Goal: Register for event/course

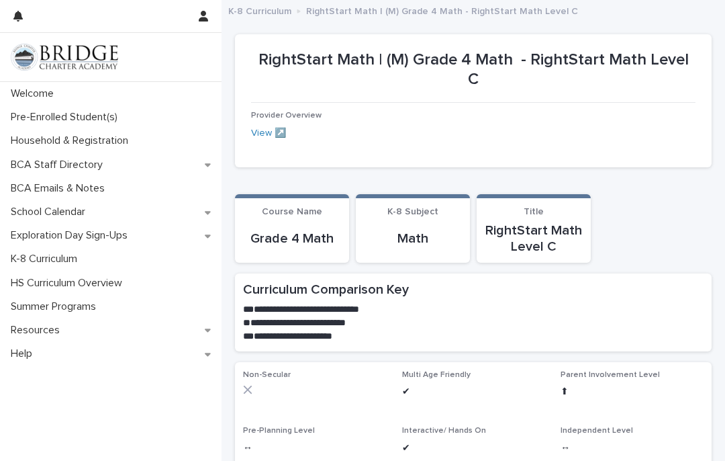
click at [126, 238] on p "Exploration Day Sign-Ups" at bounding box center [71, 235] width 133 height 13
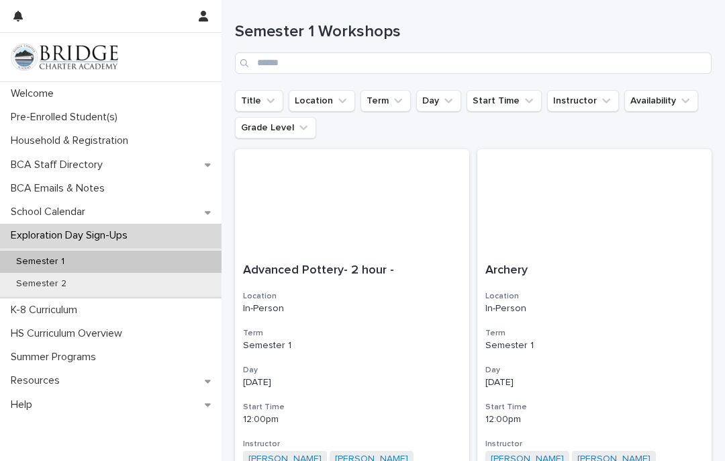
scroll to position [75, 0]
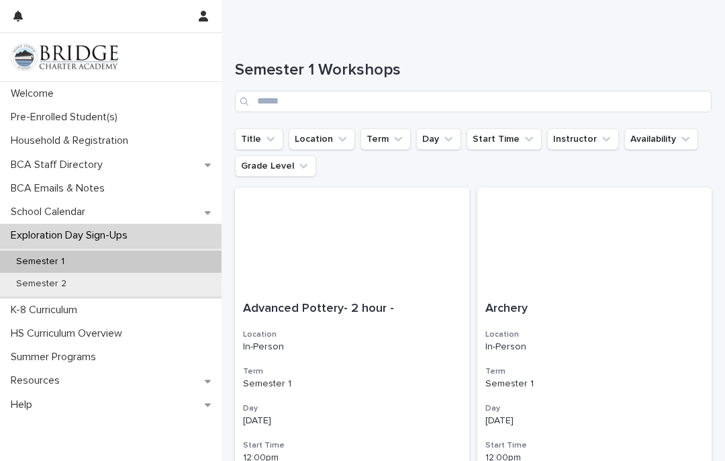
click at [306, 163] on icon "Grade Level" at bounding box center [303, 165] width 13 height 13
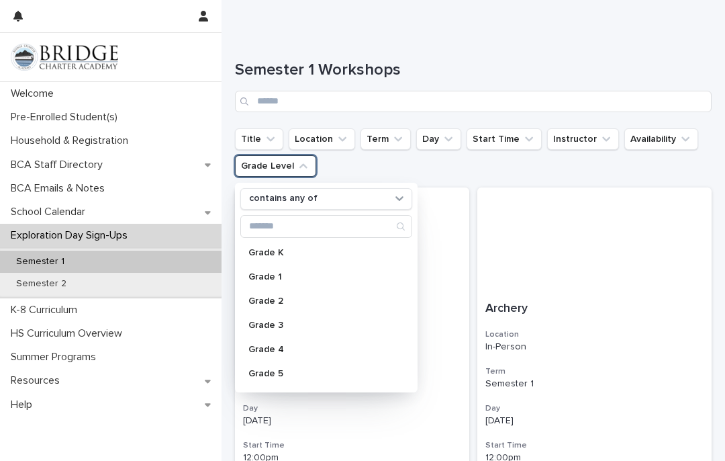
click at [285, 348] on p "Grade 4" at bounding box center [319, 348] width 142 height 9
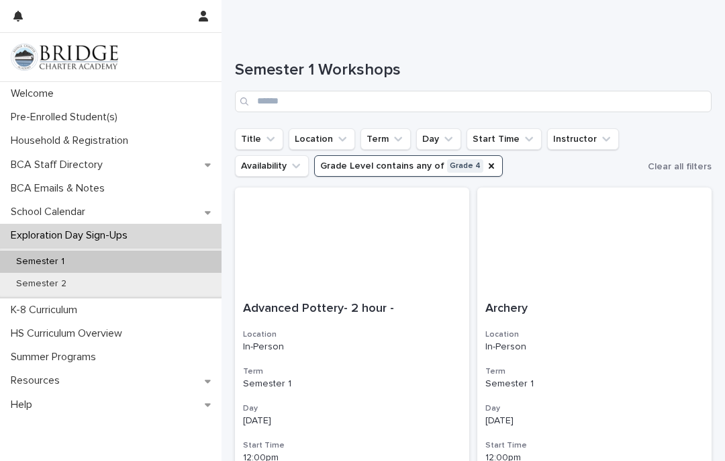
click at [592, 189] on div at bounding box center [594, 240] width 234 height 106
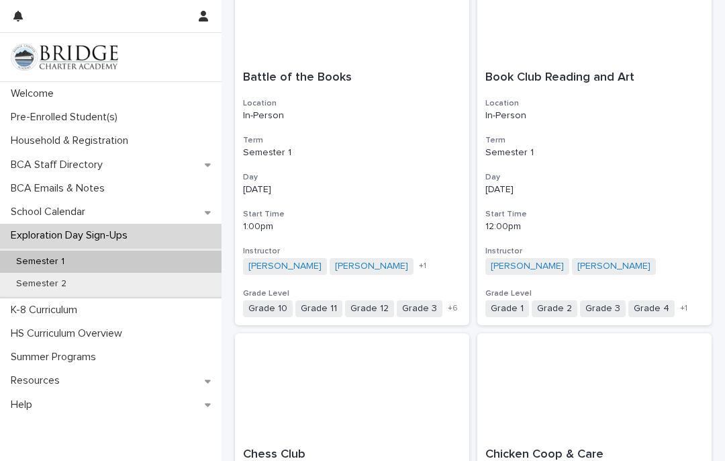
scroll to position [265, 0]
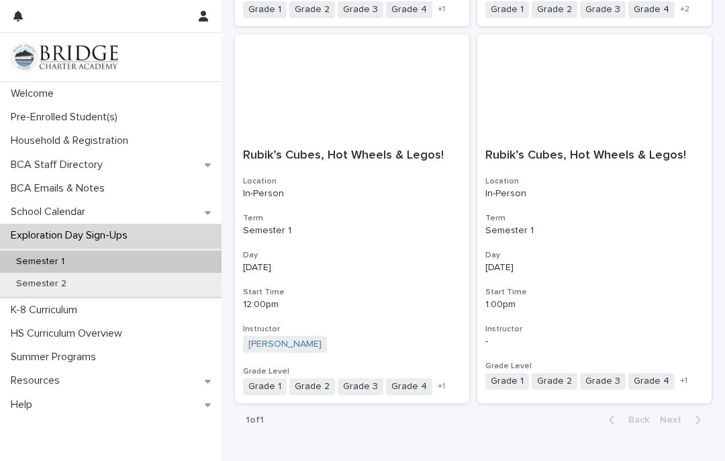
scroll to position [2113, 0]
click at [676, 373] on div "Grade 1 Grade 2 Grade 3 Grade 4 Grade K + 1" at bounding box center [594, 381] width 218 height 17
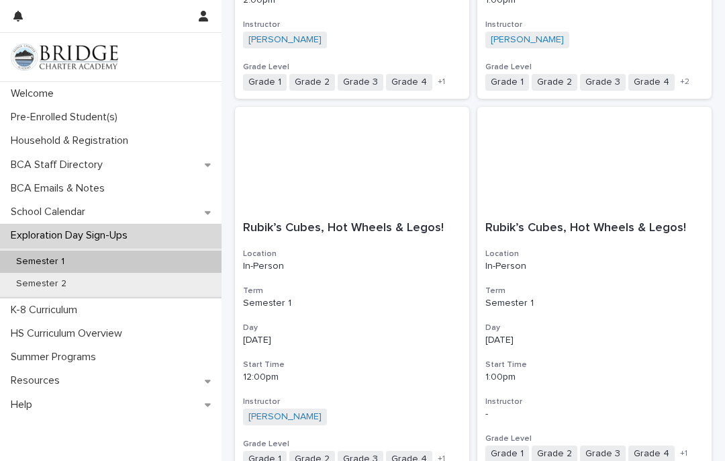
scroll to position [2039, 0]
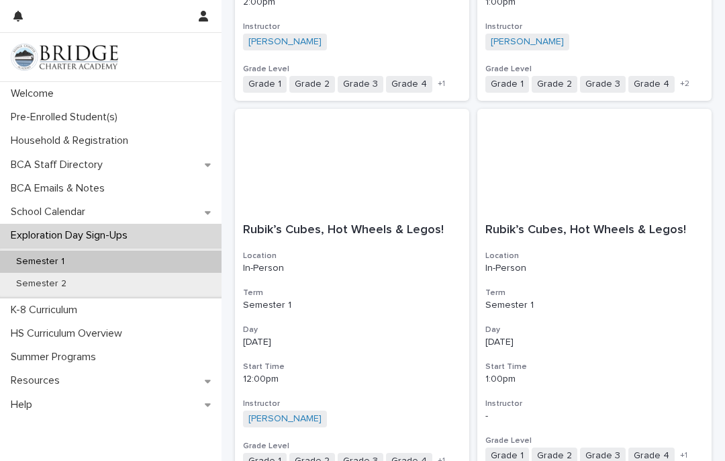
click at [336, 410] on div "Rachel Yesser + 0" at bounding box center [352, 418] width 218 height 17
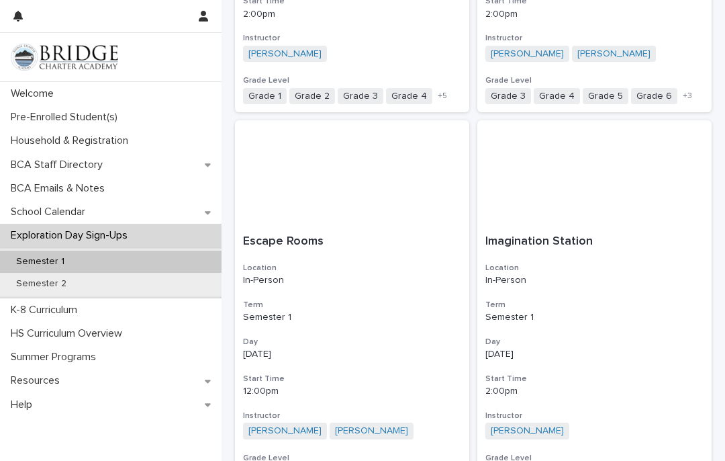
scroll to position [1302, 0]
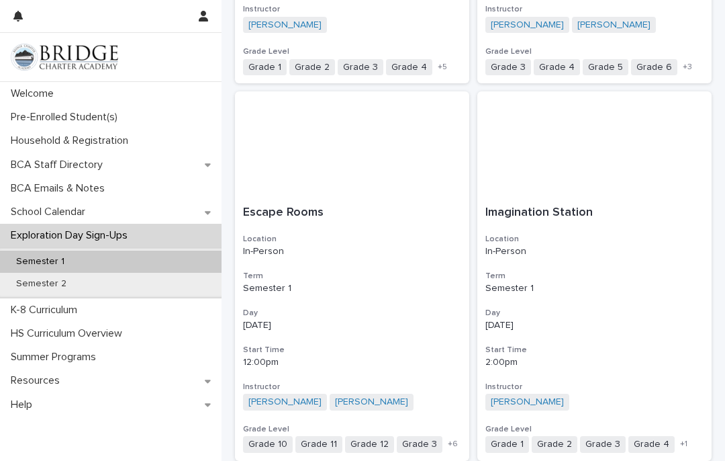
click at [356, 291] on div "Escape Rooms Location In-Person Term Semester 1 Day Monday Start Time 12:00pm I…" at bounding box center [352, 328] width 234 height 263
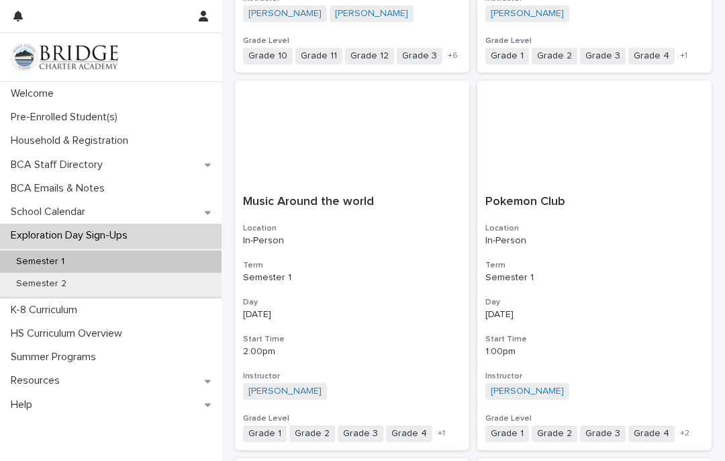
scroll to position [1691, 0]
click at [551, 296] on h3 "Day" at bounding box center [594, 301] width 218 height 11
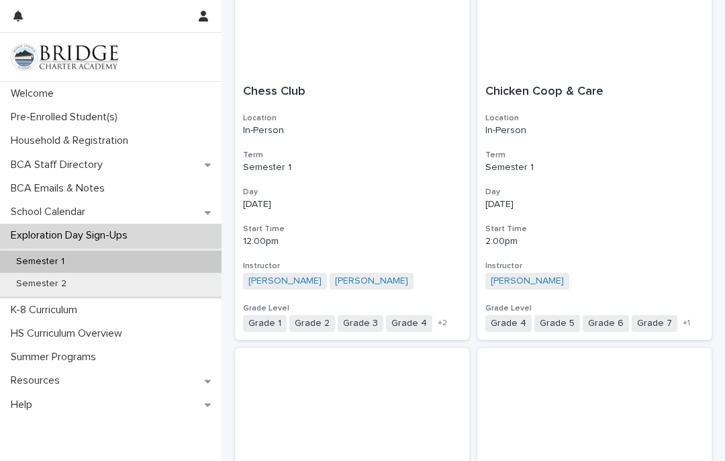
scroll to position [642, 0]
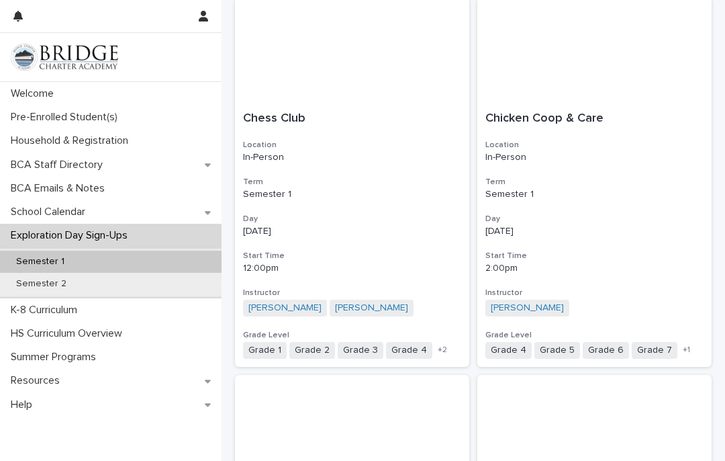
click at [591, 299] on div "Ryan Smith + 0" at bounding box center [594, 307] width 218 height 17
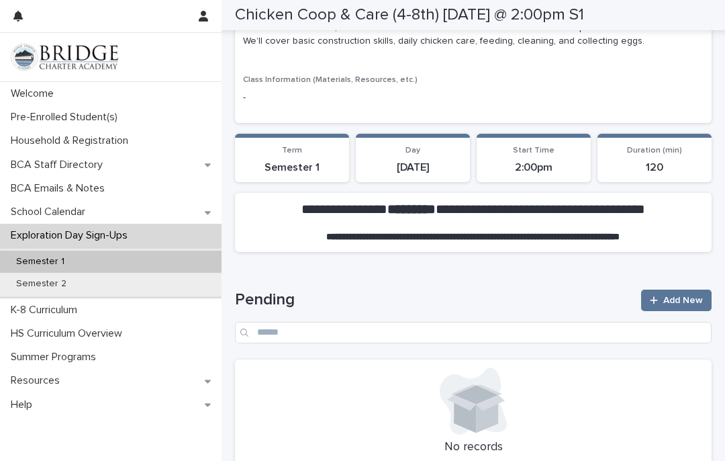
scroll to position [287, 0]
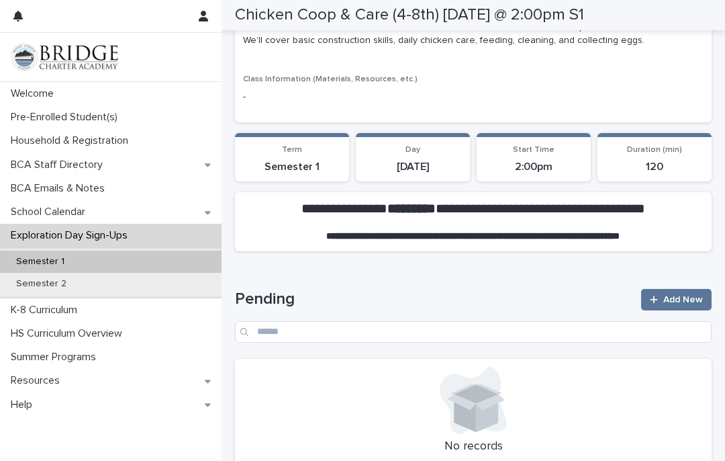
click at [674, 289] on link "Add New" at bounding box center [676, 299] width 71 height 21
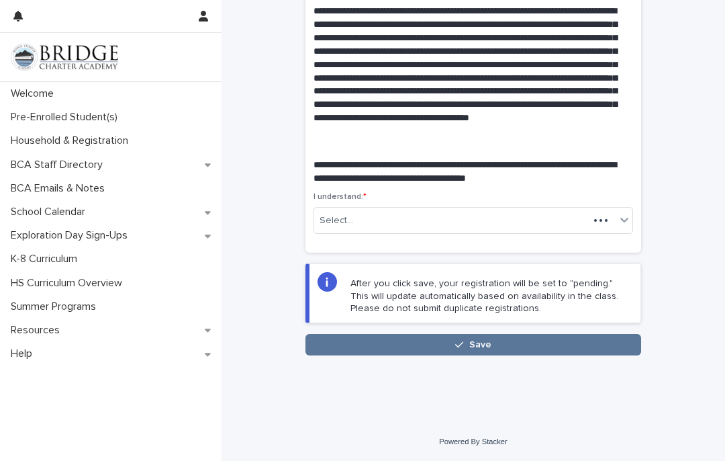
scroll to position [3, 0]
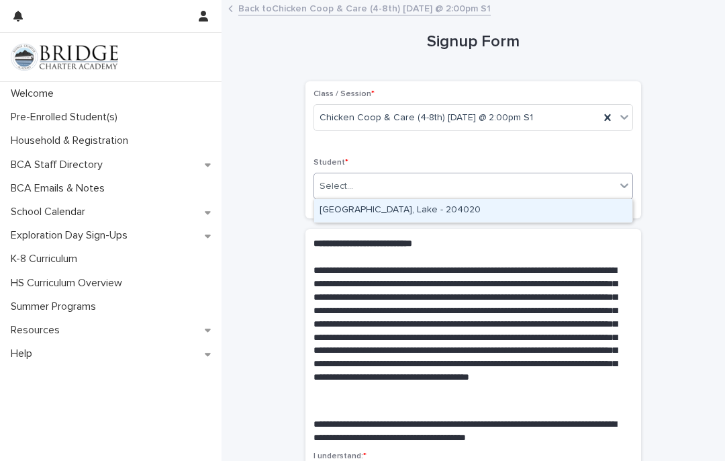
click at [394, 201] on div "Dilley, Lake - 204020" at bounding box center [473, 211] width 318 height 24
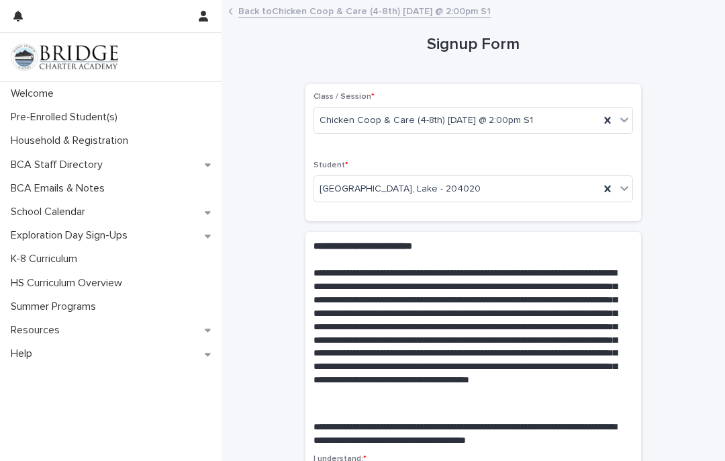
scroll to position [0, 0]
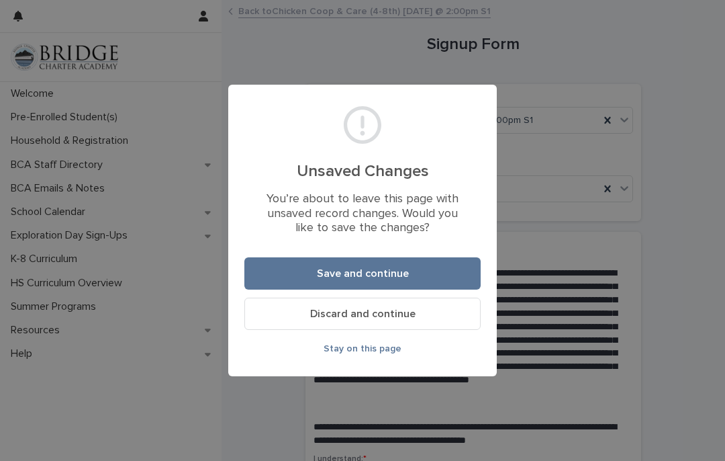
click at [438, 265] on button "Save and continue" at bounding box center [362, 273] width 236 height 32
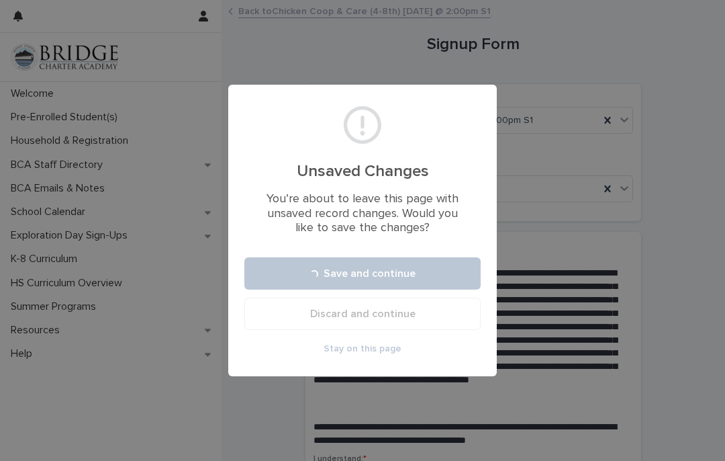
scroll to position [55, 0]
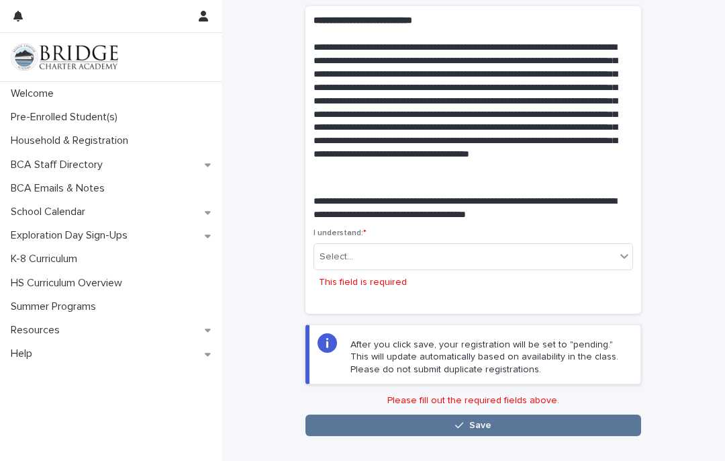
click at [613, 228] on div "I understand: * Select... This field is required" at bounding box center [474, 266] width 320 height 77
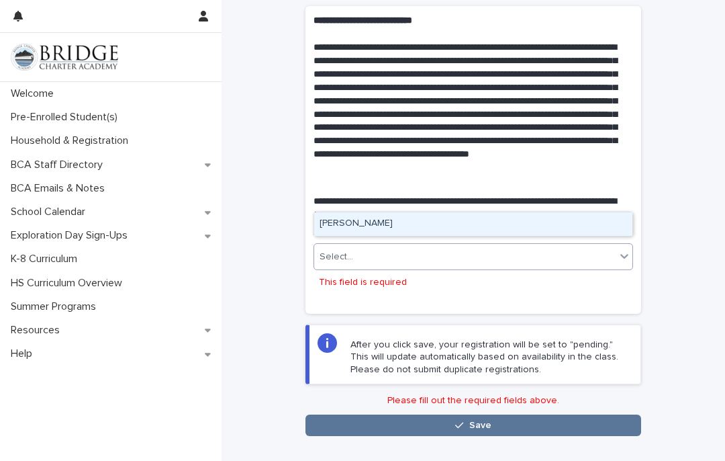
click at [381, 212] on div "Sara Dilley" at bounding box center [473, 224] width 318 height 24
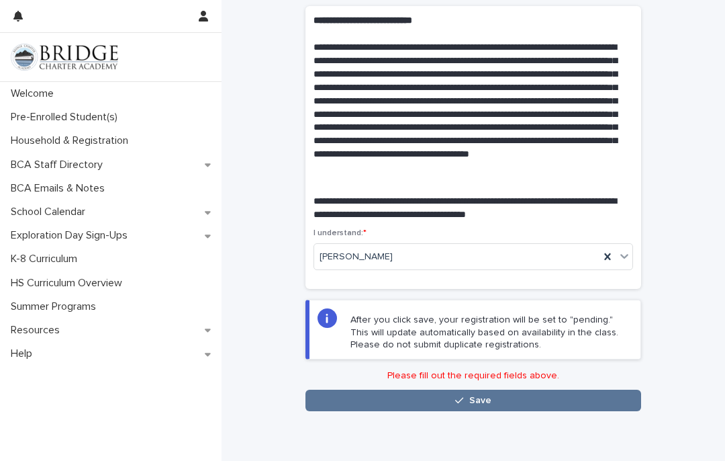
scroll to position [201, 0]
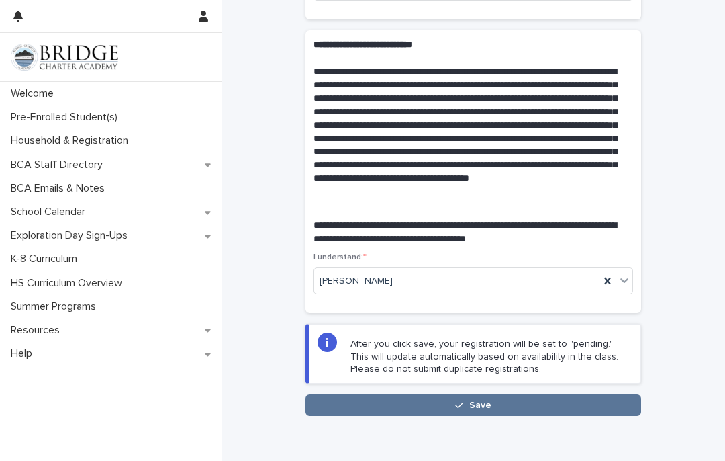
click at [611, 394] on button "Save" at bounding box center [474, 404] width 336 height 21
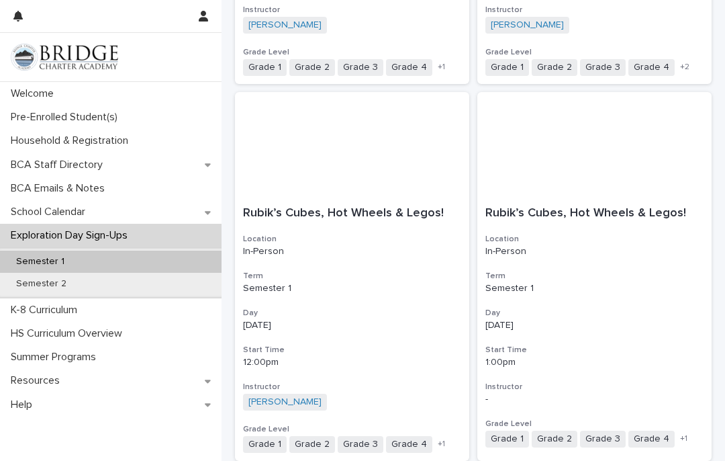
scroll to position [2052, 0]
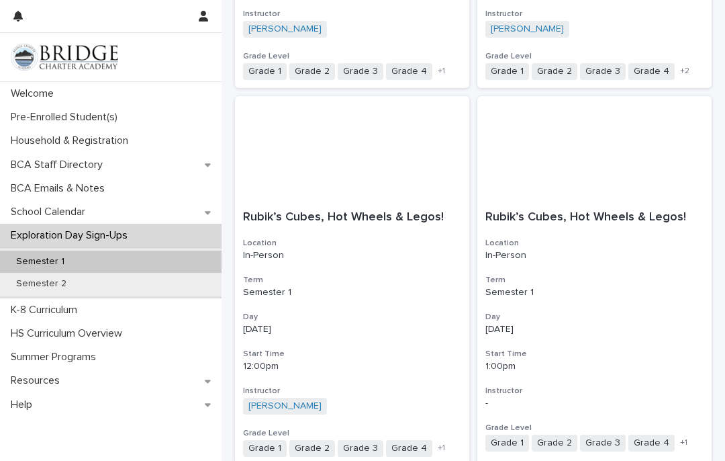
click at [623, 260] on div "Rubik’s Cubes, Hot Wheels & Legos! Location In-Person Term Semester 1 Day Monda…" at bounding box center [594, 331] width 234 height 258
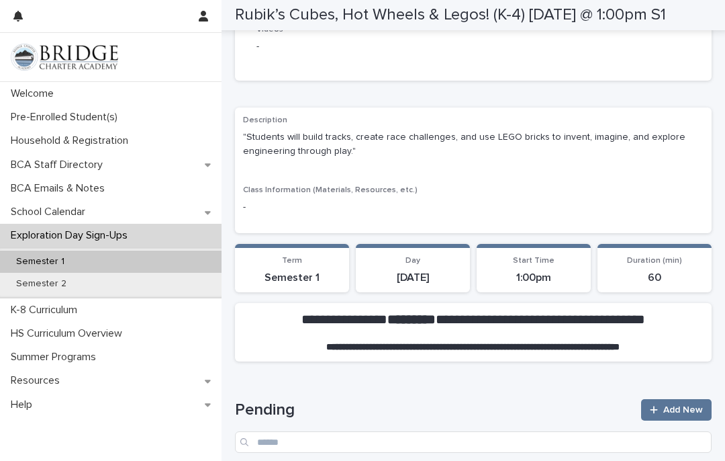
scroll to position [189, 0]
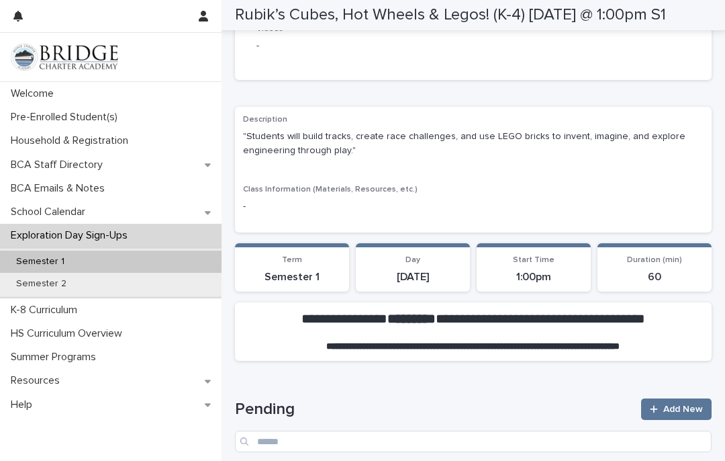
click at [683, 398] on link "Add New" at bounding box center [676, 408] width 71 height 21
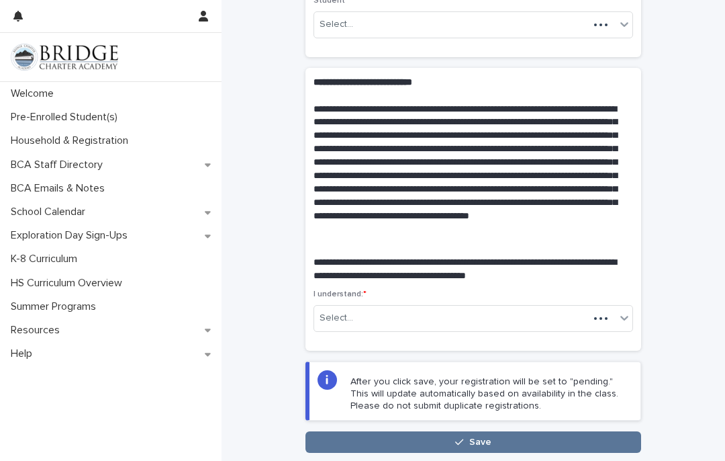
scroll to position [3, 0]
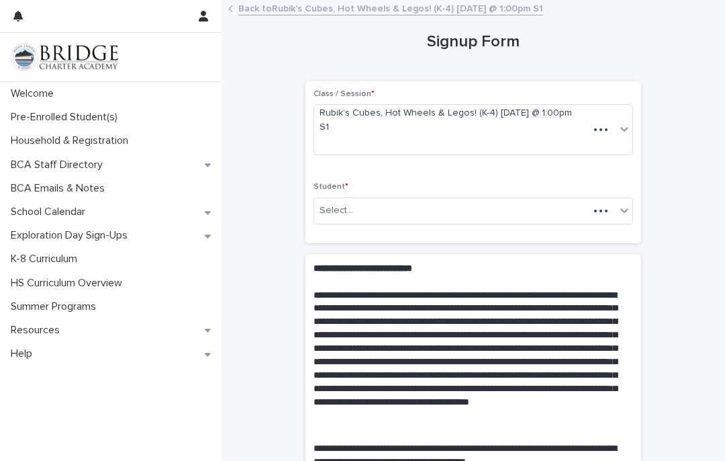
click at [686, 343] on div "**********" at bounding box center [473, 322] width 477 height 634
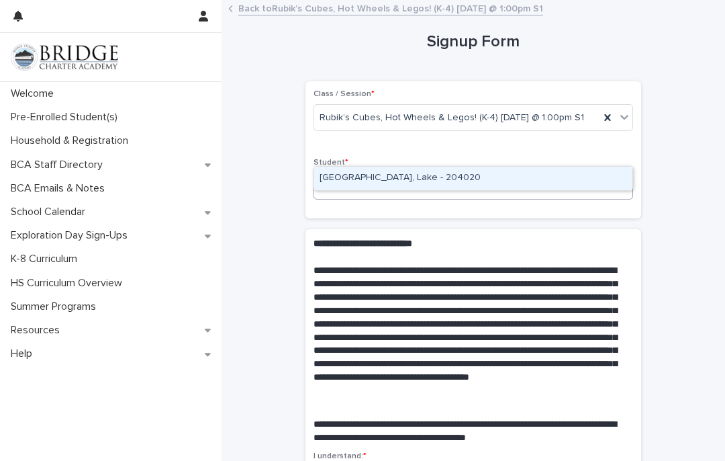
click at [438, 167] on div "Dilley, Lake - 204020" at bounding box center [473, 179] width 318 height 24
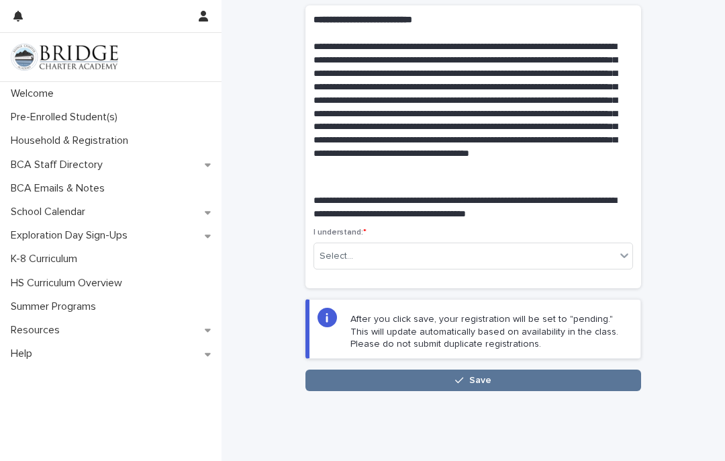
scroll to position [224, 0]
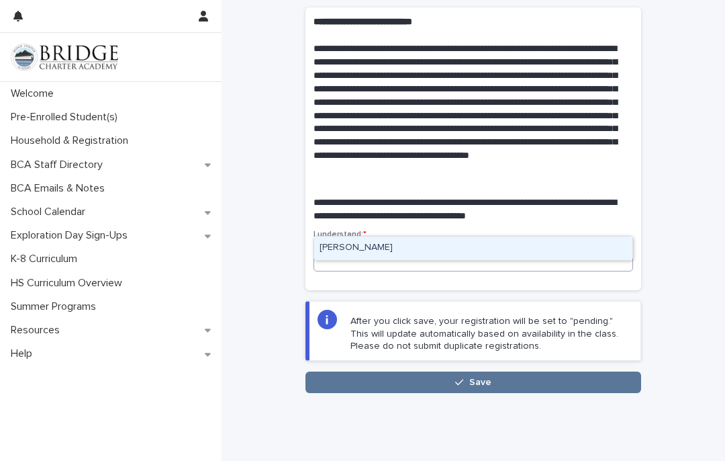
click at [600, 236] on div "Sara Dilley" at bounding box center [473, 248] width 318 height 24
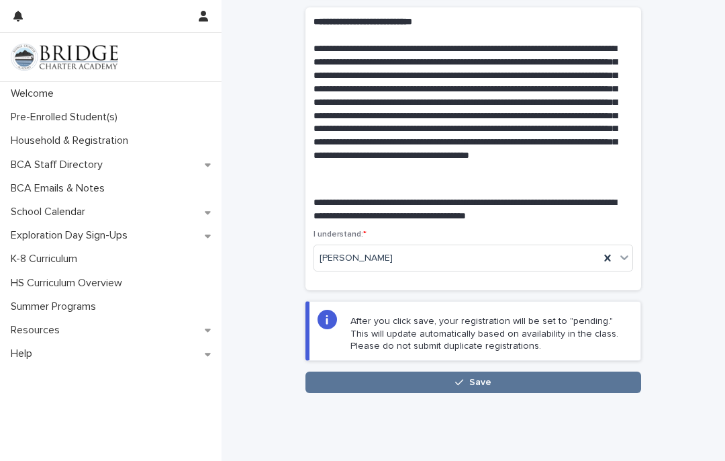
click at [523, 371] on button "Save" at bounding box center [474, 381] width 336 height 21
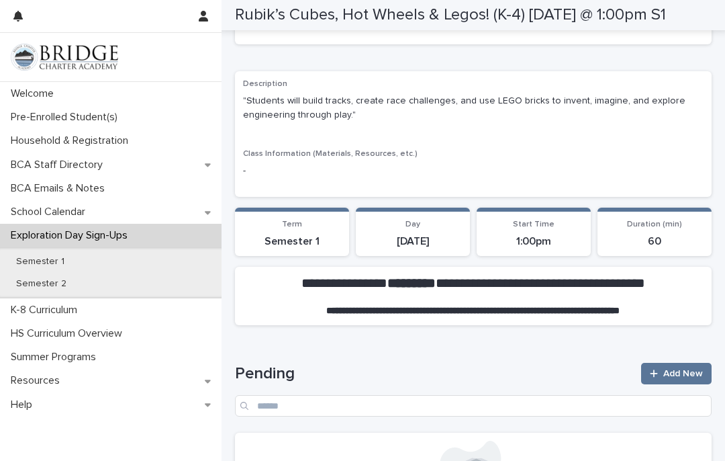
click at [41, 290] on div "Semester 2" at bounding box center [111, 284] width 222 height 22
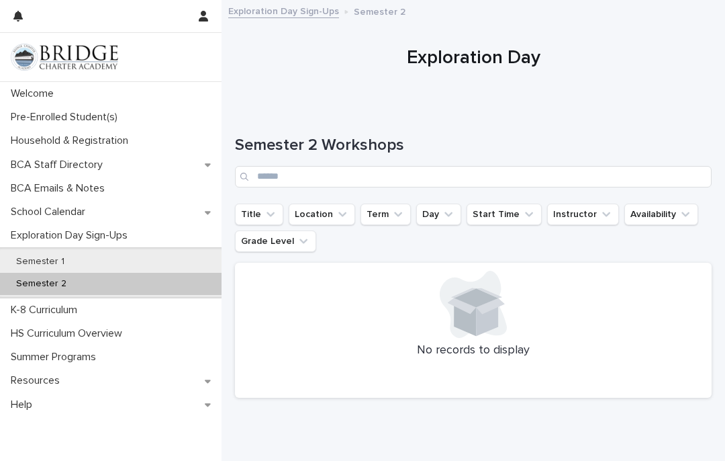
click at [53, 303] on p "K-8 Curriculum" at bounding box center [46, 309] width 83 height 13
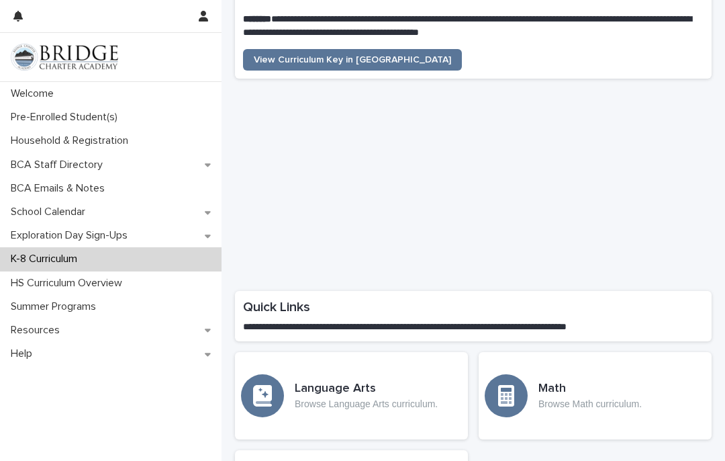
scroll to position [516, 0]
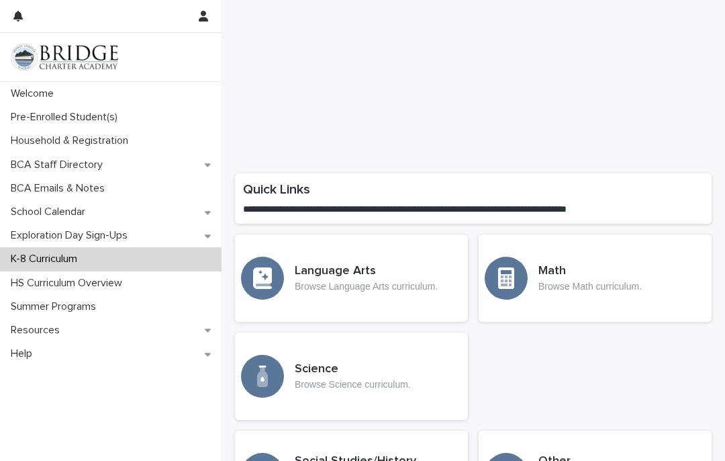
click at [336, 264] on h3 "Language Arts" at bounding box center [366, 271] width 143 height 15
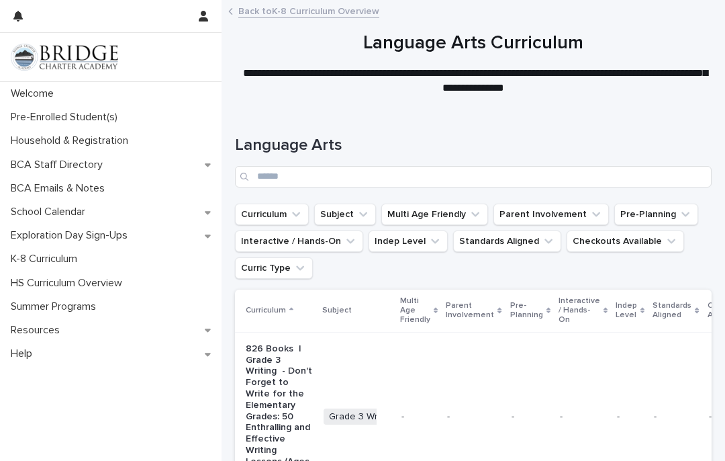
click at [79, 113] on p "Pre-Enrolled Student(s)" at bounding box center [66, 117] width 123 height 13
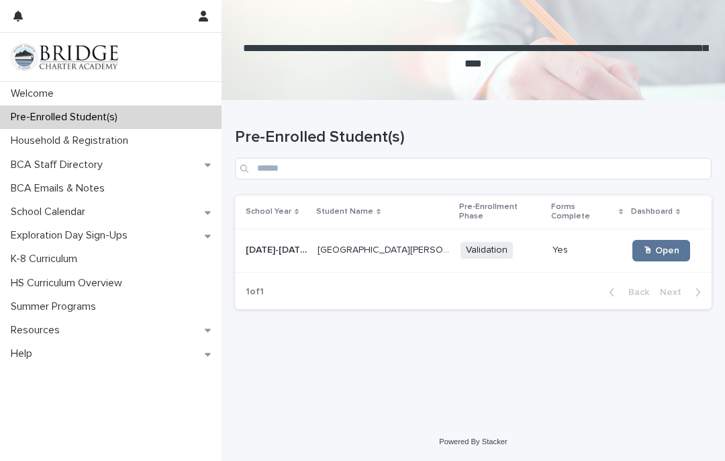
click at [697, 228] on td "🖱 Open" at bounding box center [669, 250] width 85 height 44
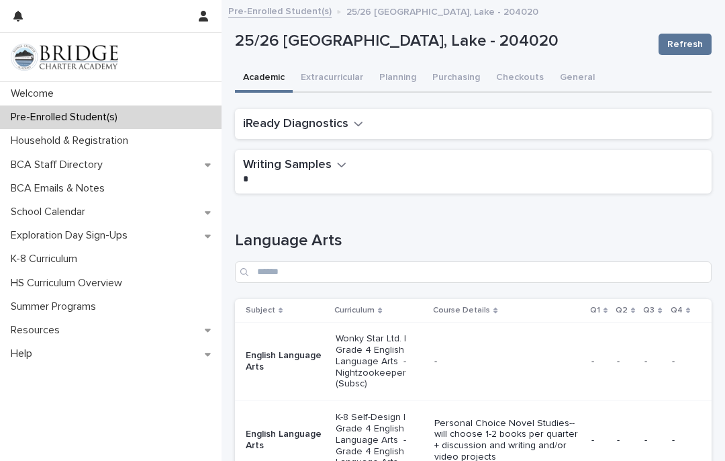
click at [343, 158] on icon "button" at bounding box center [341, 164] width 9 height 12
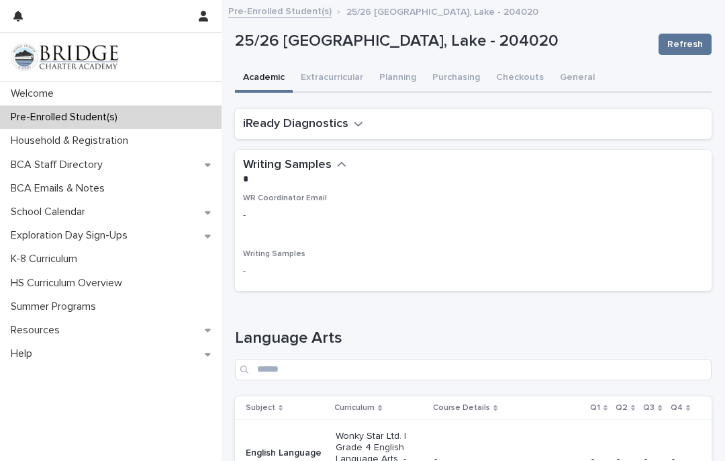
click at [359, 118] on icon "button" at bounding box center [358, 124] width 9 height 12
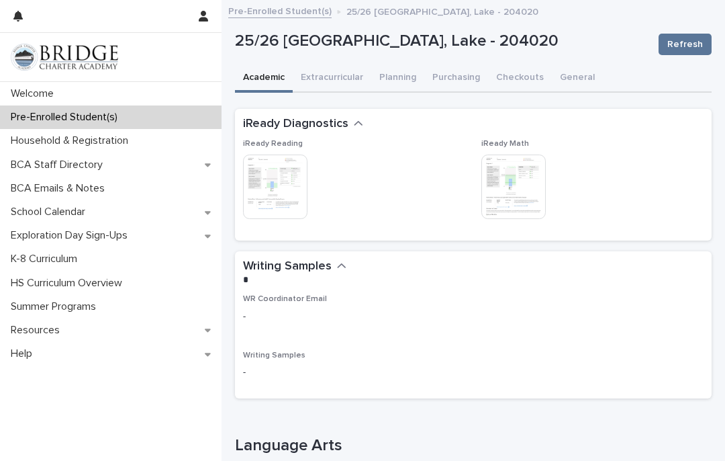
click at [268, 154] on img at bounding box center [275, 186] width 64 height 64
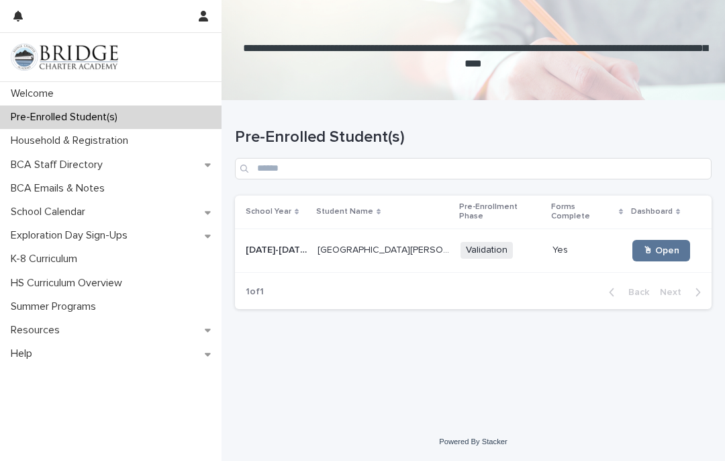
click at [643, 246] on span "🖱 Open" at bounding box center [661, 250] width 36 height 9
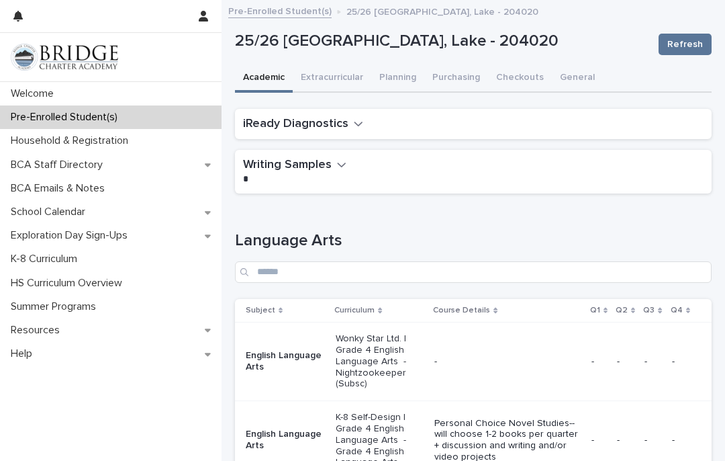
click at [635, 231] on h1 "Language Arts" at bounding box center [473, 240] width 477 height 19
click at [542, 117] on div "iReady Diagnostics" at bounding box center [470, 124] width 455 height 15
click at [336, 117] on h2 "iReady Diagnostics" at bounding box center [295, 124] width 105 height 15
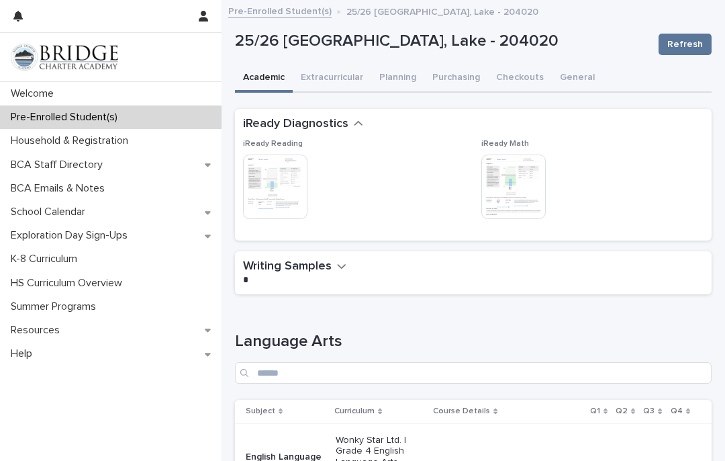
click at [516, 154] on img at bounding box center [513, 186] width 64 height 64
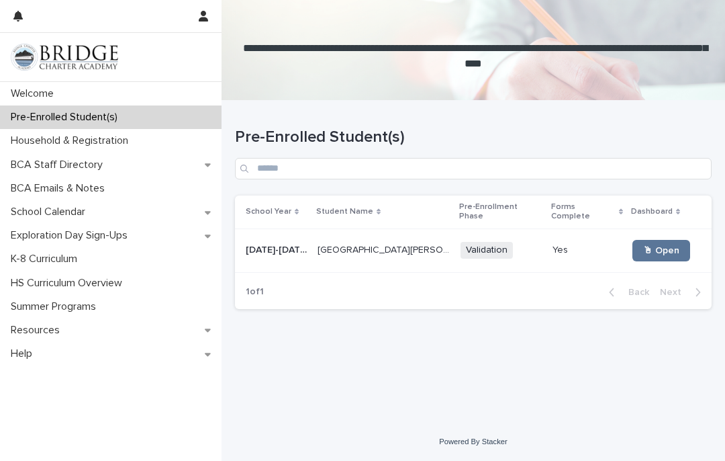
click at [652, 246] on span "🖱 Open" at bounding box center [661, 250] width 36 height 9
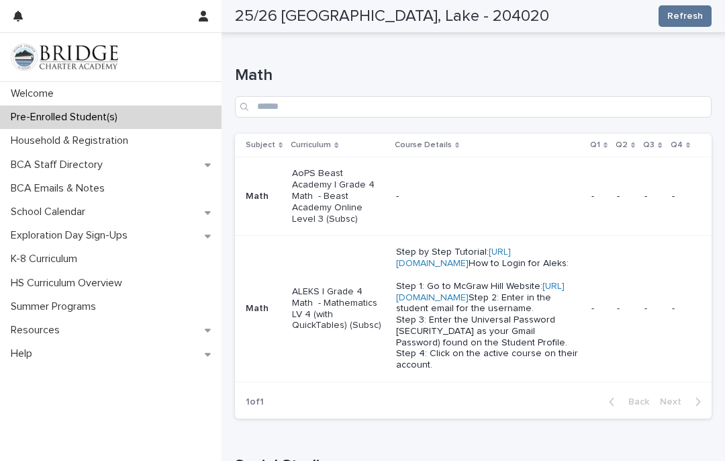
scroll to position [484, 0]
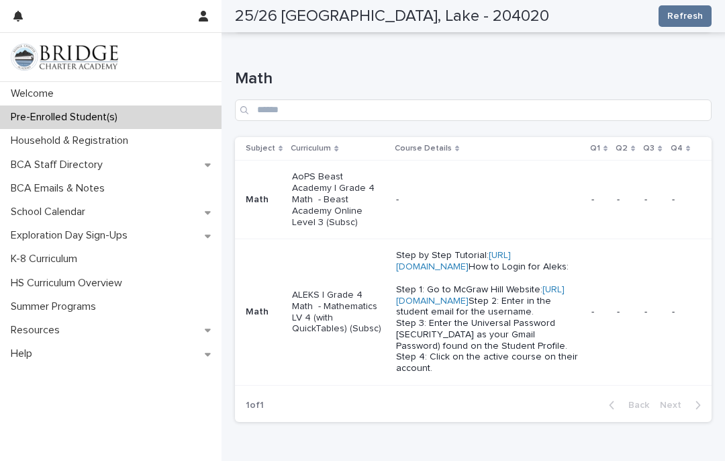
click at [46, 346] on div "Help" at bounding box center [111, 354] width 222 height 24
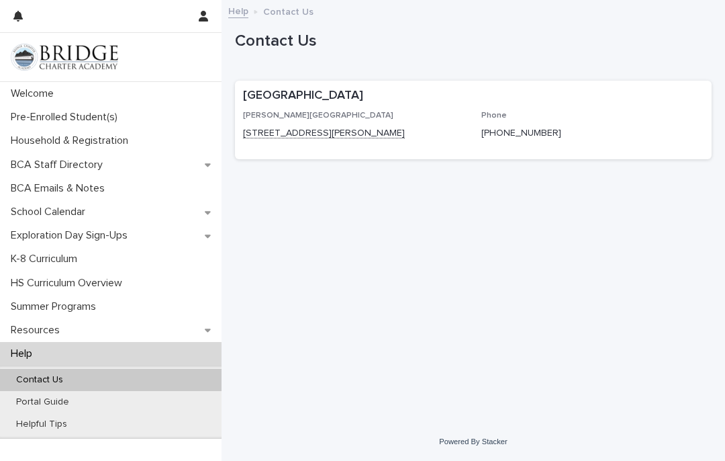
click at [43, 327] on p "Resources" at bounding box center [37, 330] width 65 height 13
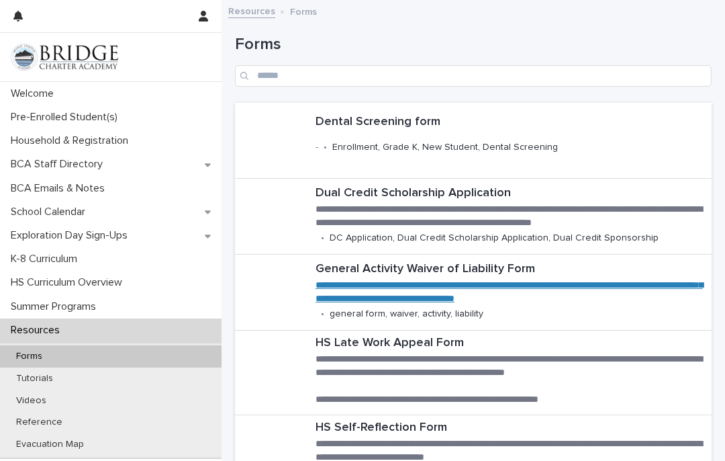
scroll to position [17, 0]
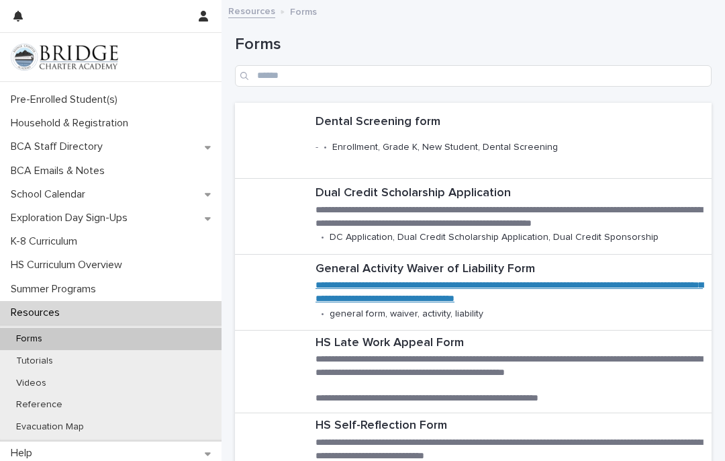
click at [37, 365] on div "Tutorials" at bounding box center [111, 361] width 222 height 22
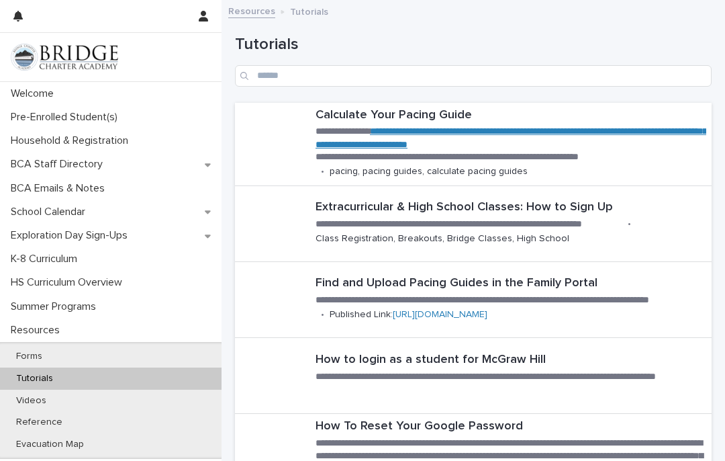
click at [30, 357] on p "Forms" at bounding box center [29, 355] width 48 height 11
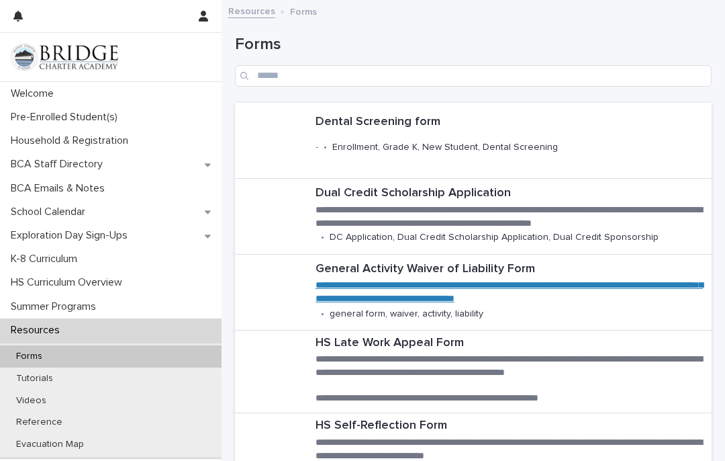
click at [457, 109] on div "Dental Screening form - • Enrollment, Grade K, New Student, Dental Screening" at bounding box center [499, 139] width 378 height 60
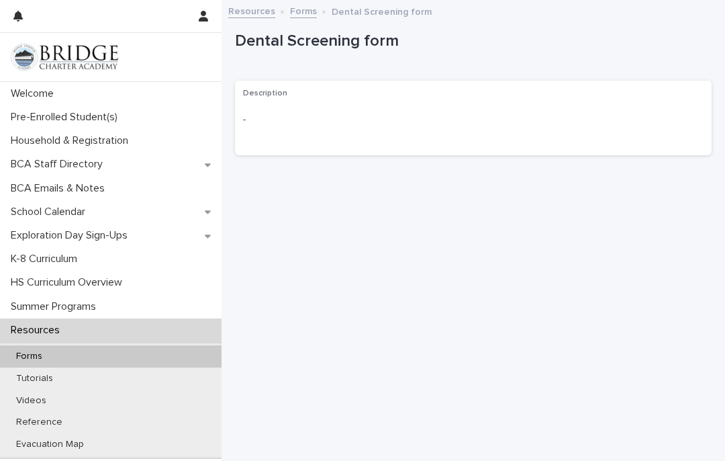
click at [43, 373] on p "Tutorials" at bounding box center [34, 378] width 58 height 11
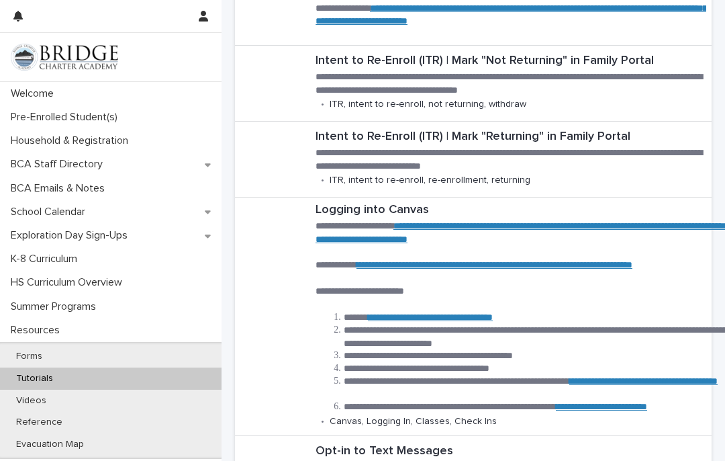
scroll to position [593, 0]
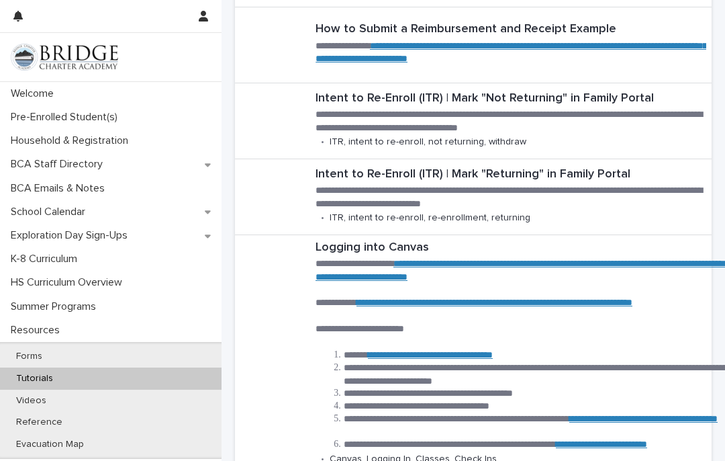
click at [56, 249] on div "K-8 Curriculum" at bounding box center [111, 259] width 222 height 24
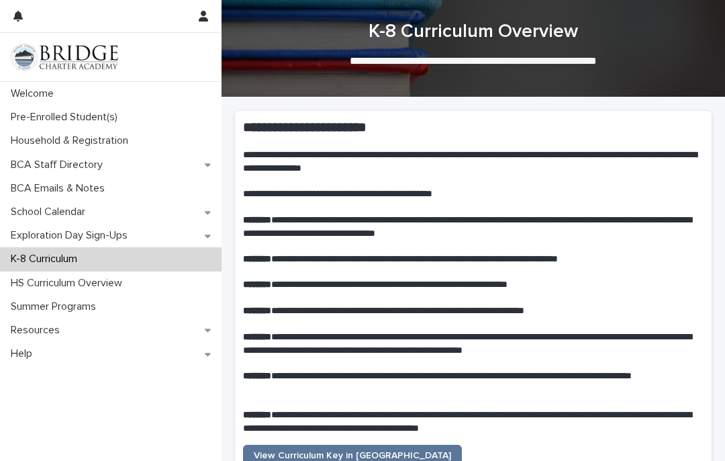
scroll to position [45, 0]
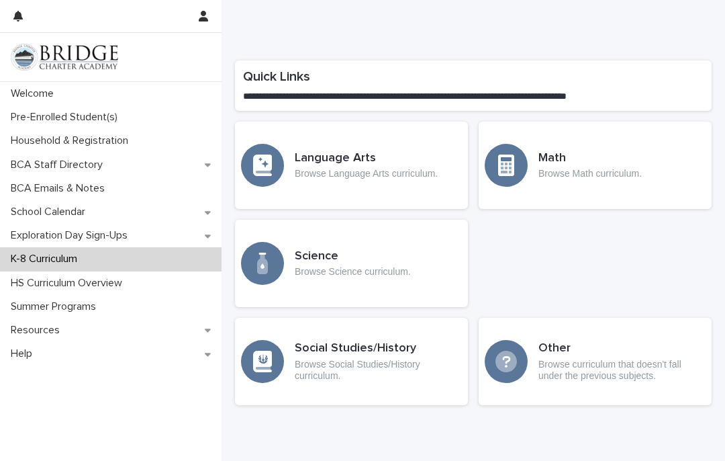
scroll to position [628, 0]
click at [370, 136] on div "Language Arts Browse Language Arts curriculum." at bounding box center [351, 165] width 233 height 87
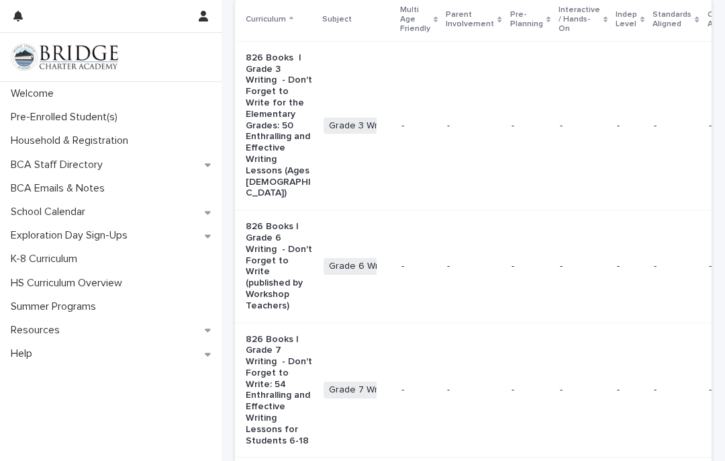
scroll to position [291, 0]
click at [282, 97] on p "826 Books | Grade 3 Writing - Don't Forget to Write for the Elementary Grades: …" at bounding box center [279, 125] width 67 height 146
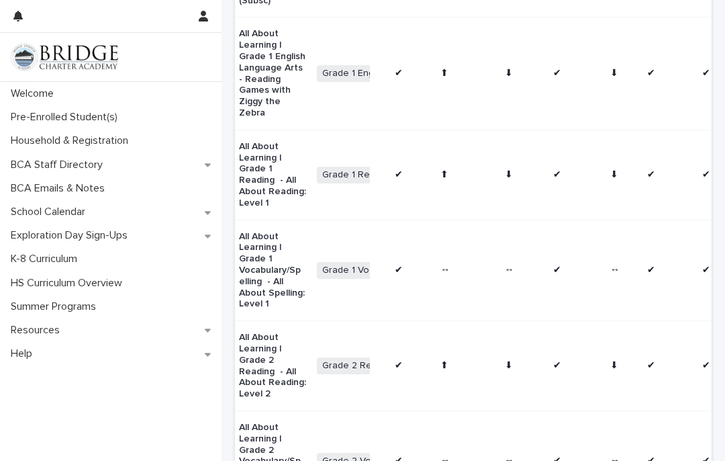
scroll to position [942, 0]
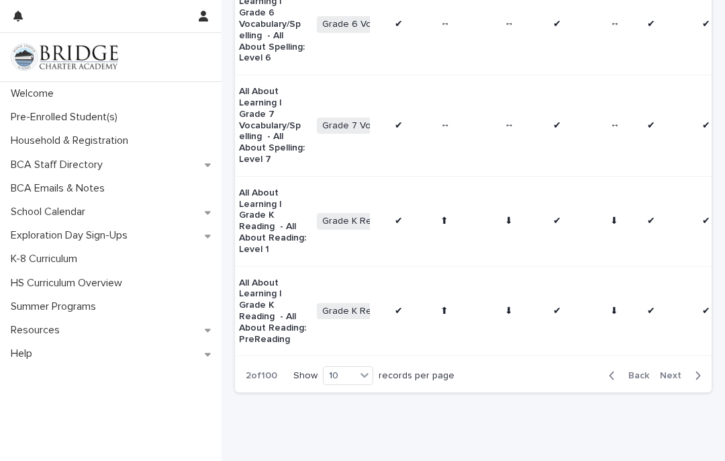
scroll to position [899, 0]
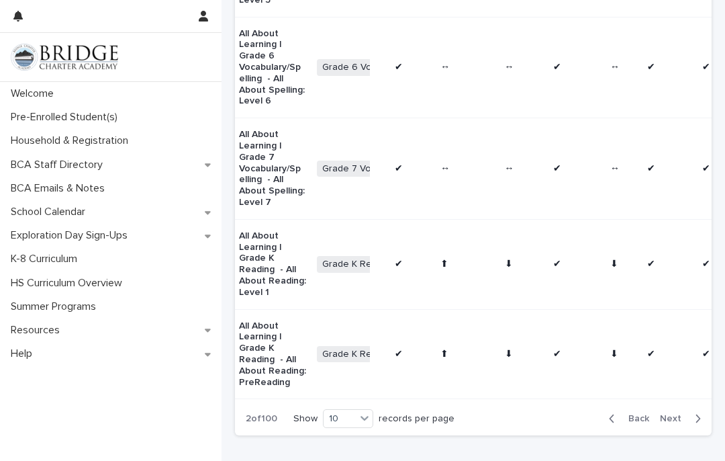
click at [680, 414] on span "Next" at bounding box center [675, 418] width 30 height 9
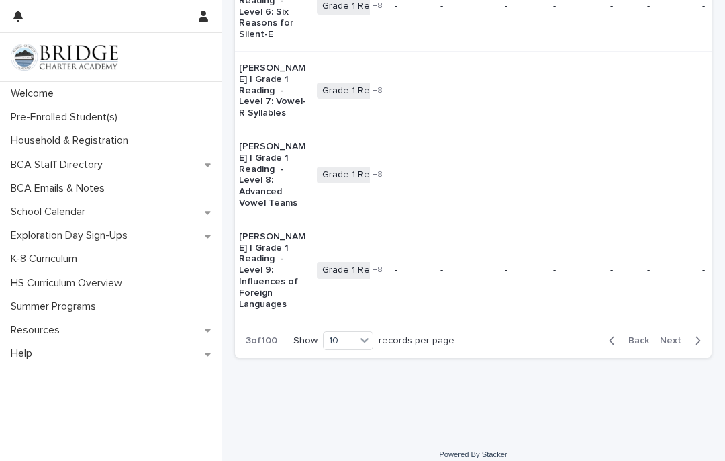
scroll to position [921, 0]
click at [679, 345] on span "Next" at bounding box center [675, 340] width 30 height 9
